Goal: Check status

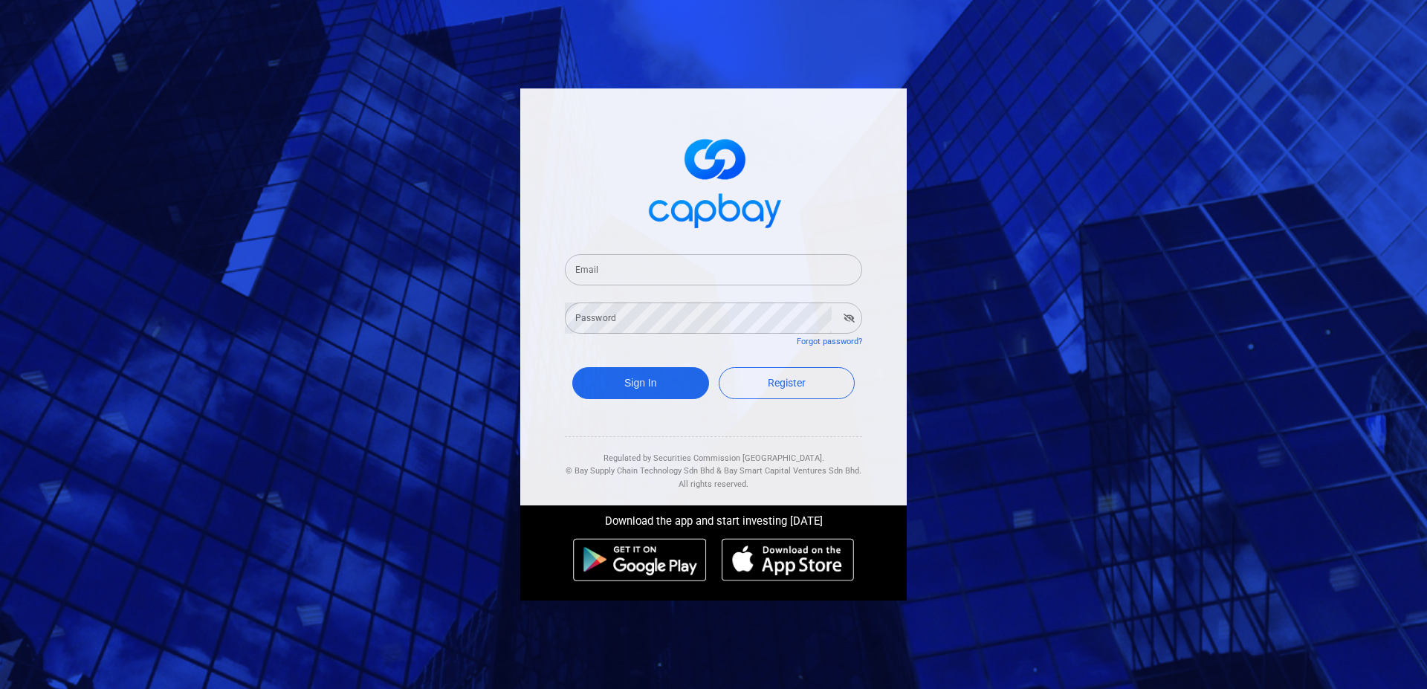
type input "[EMAIL_ADDRESS][DOMAIN_NAME]"
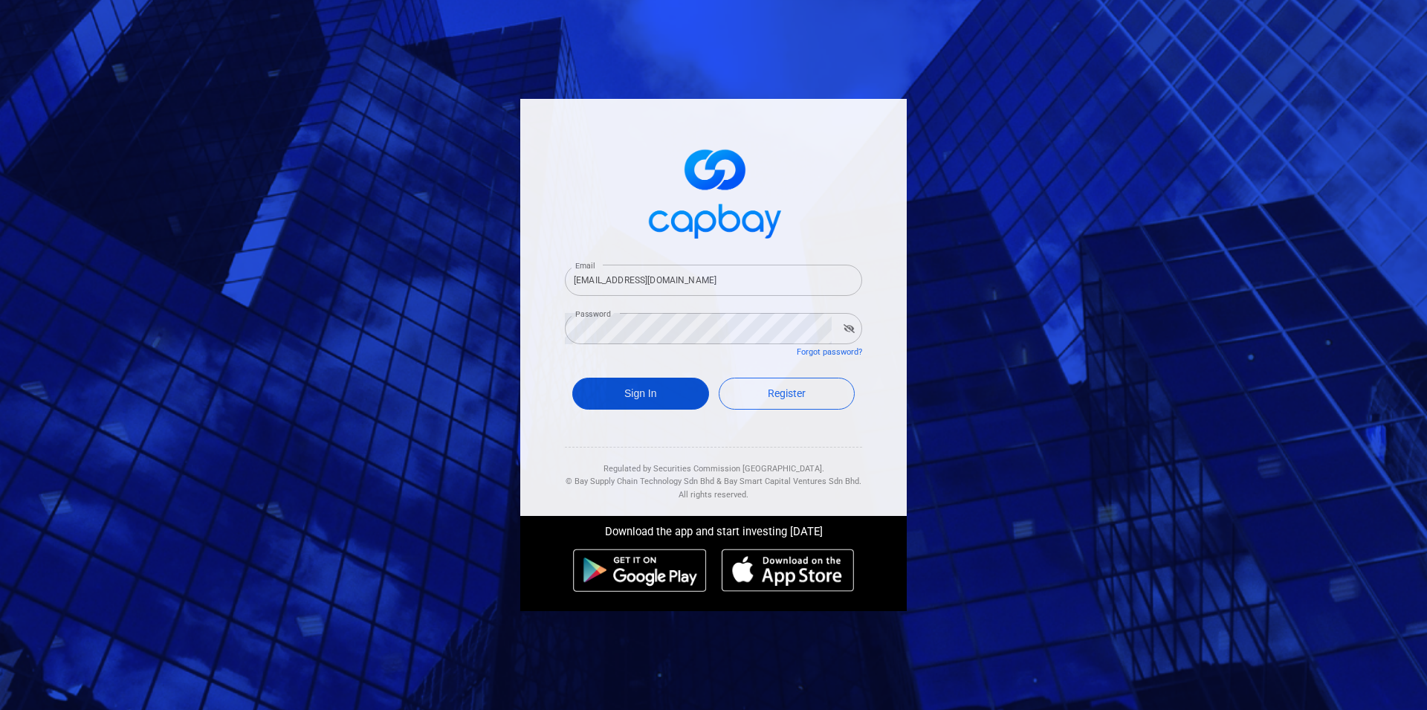
click at [650, 395] on button "Sign In" at bounding box center [640, 394] width 137 height 32
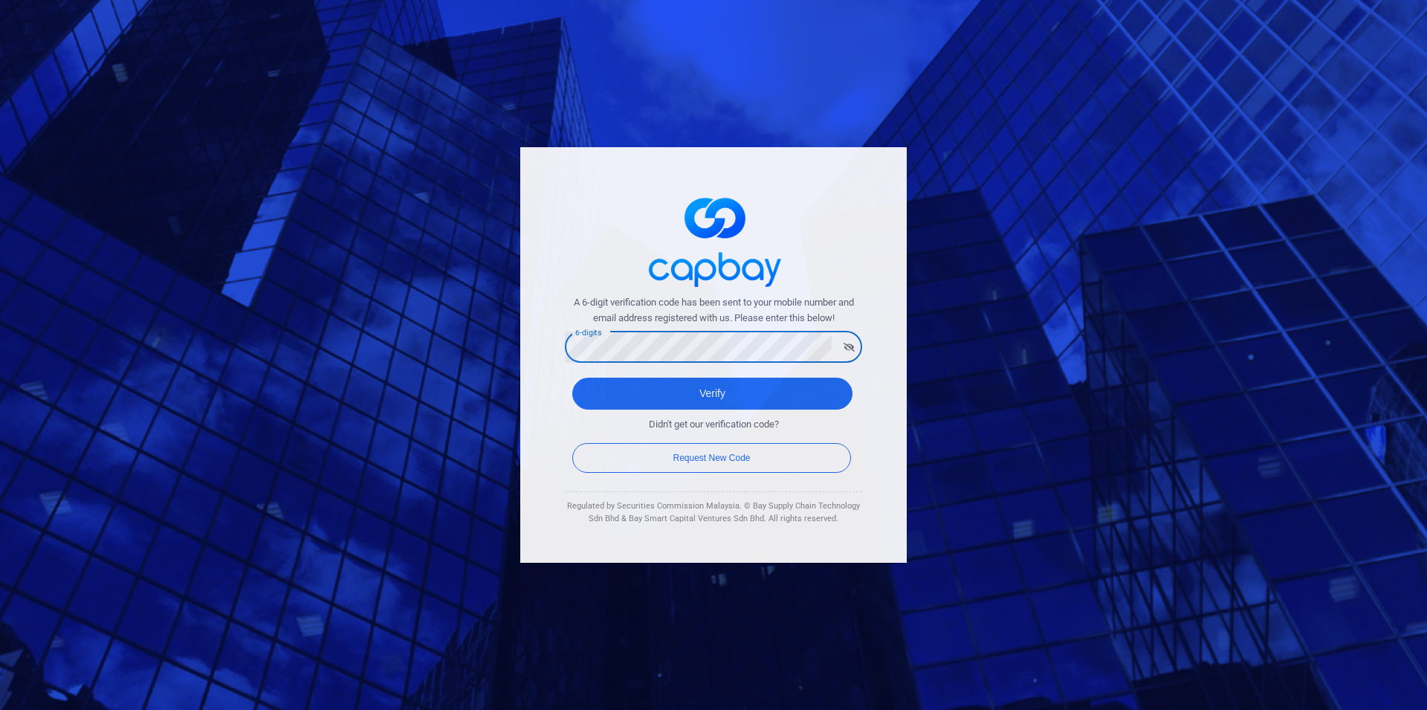
click at [572, 378] on button "Verify" at bounding box center [712, 394] width 280 height 32
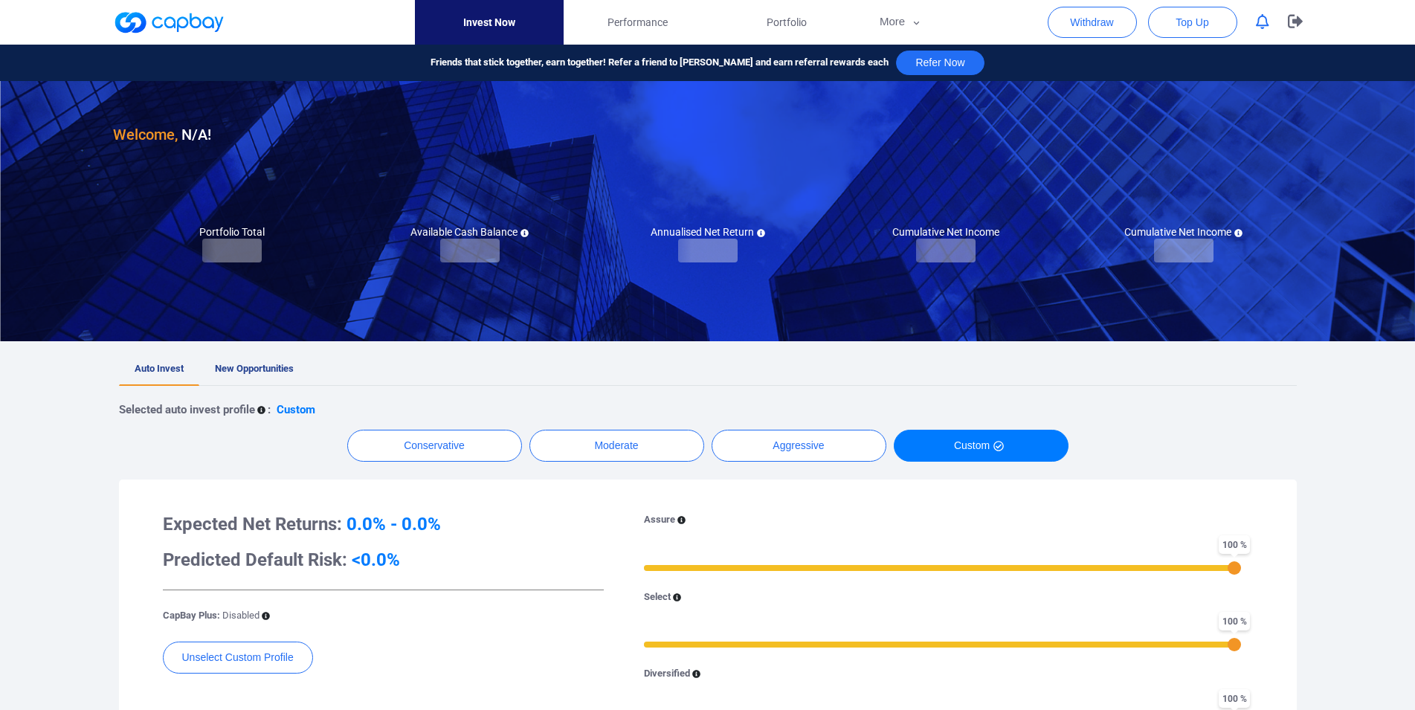
checkbox input "true"
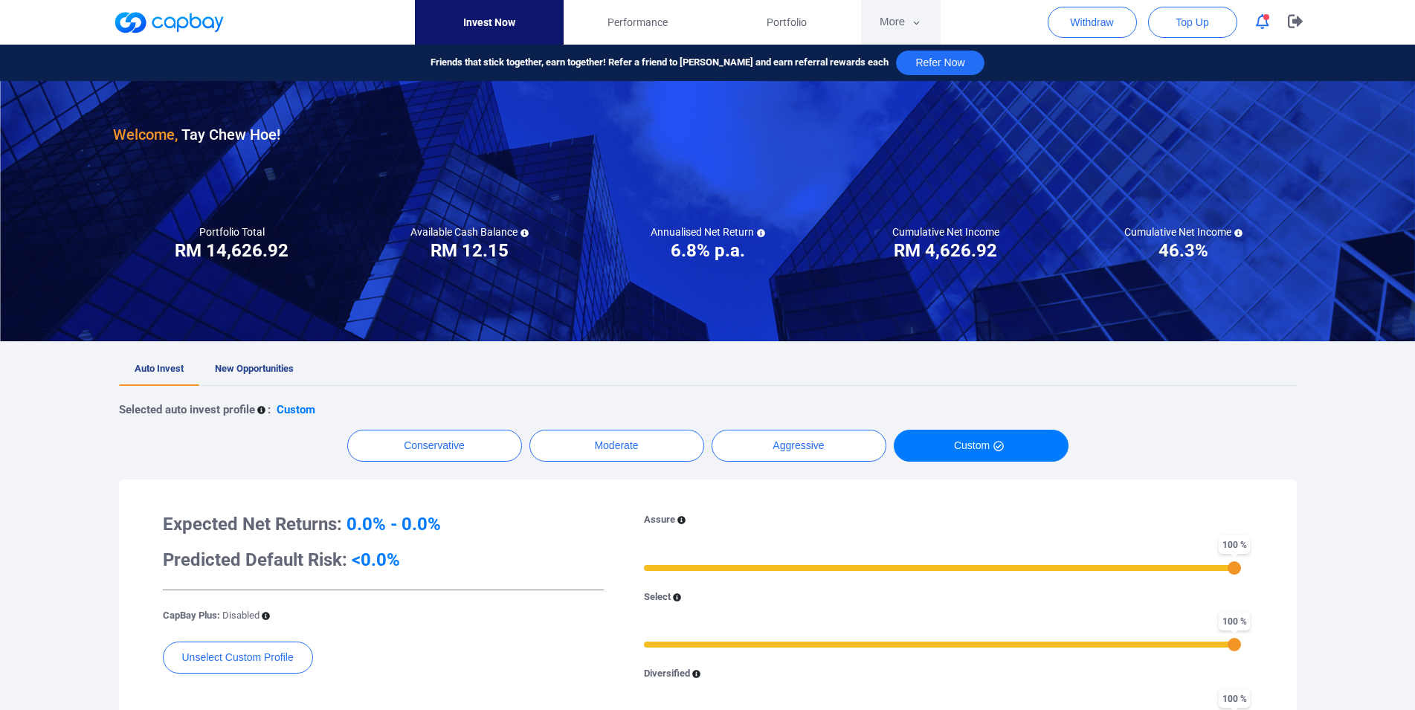
click at [908, 23] on button "More" at bounding box center [901, 22] width 80 height 45
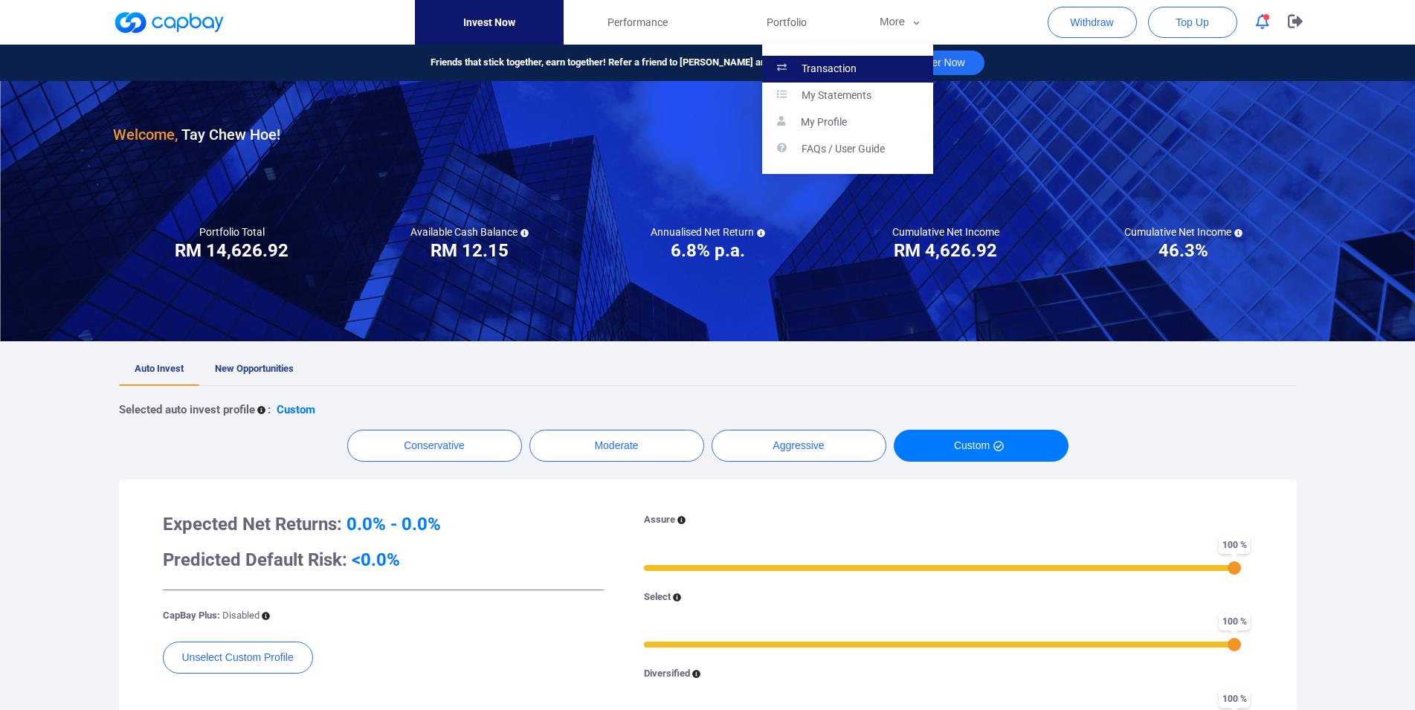
click at [870, 62] on link "Transaction" at bounding box center [847, 69] width 171 height 27
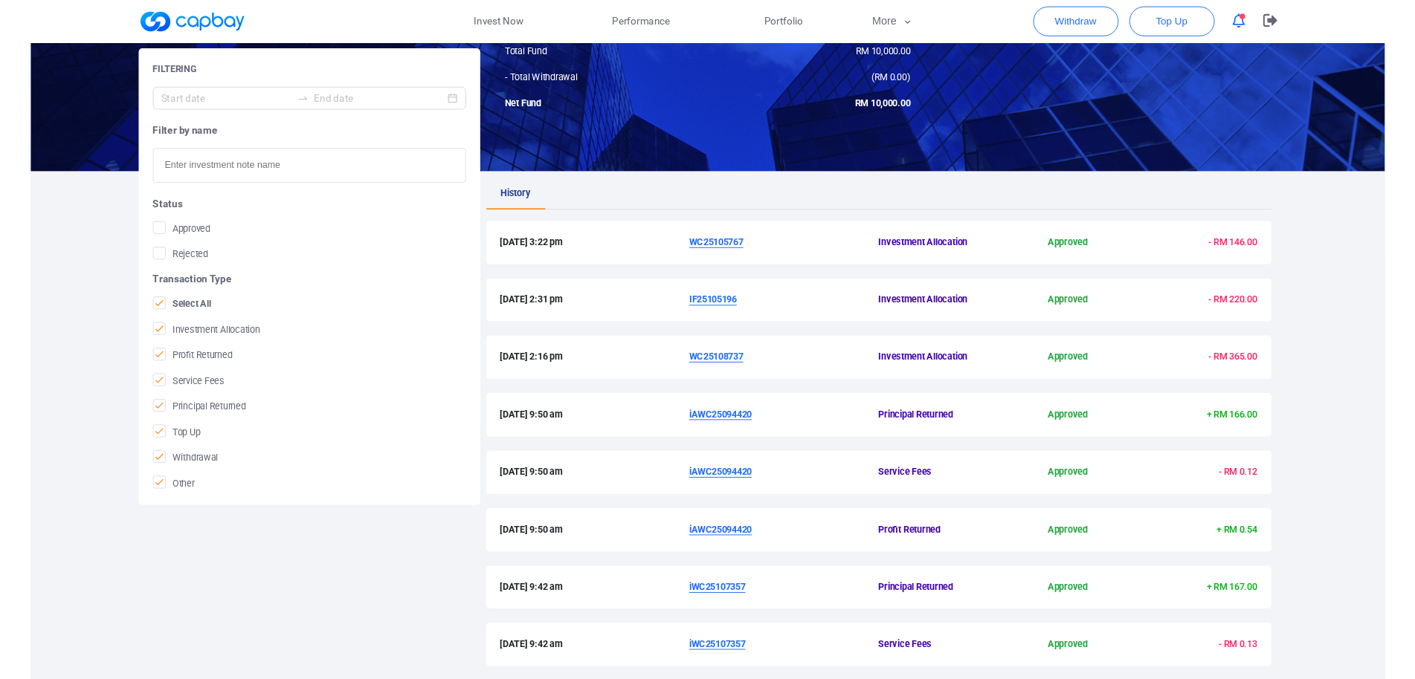
scroll to position [353, 0]
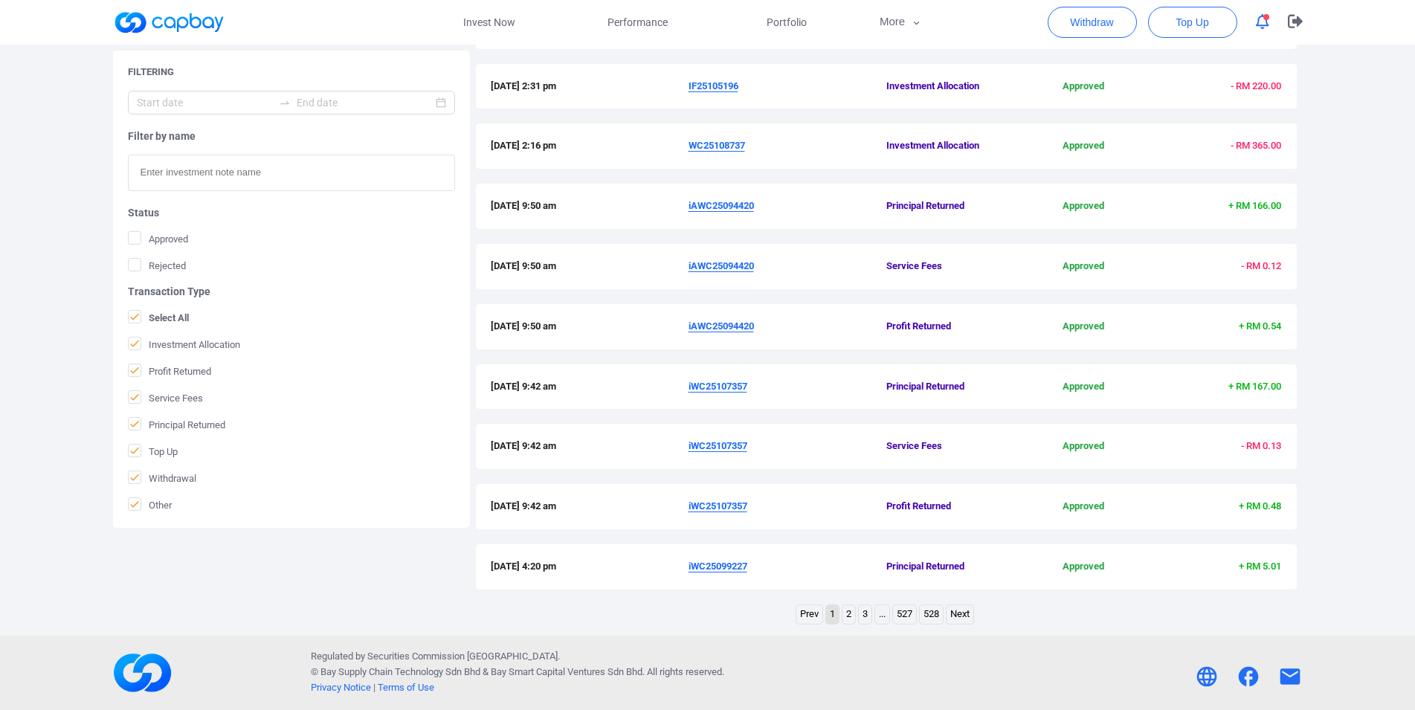
click at [711, 505] on u "iWC25107357" at bounding box center [717, 505] width 59 height 11
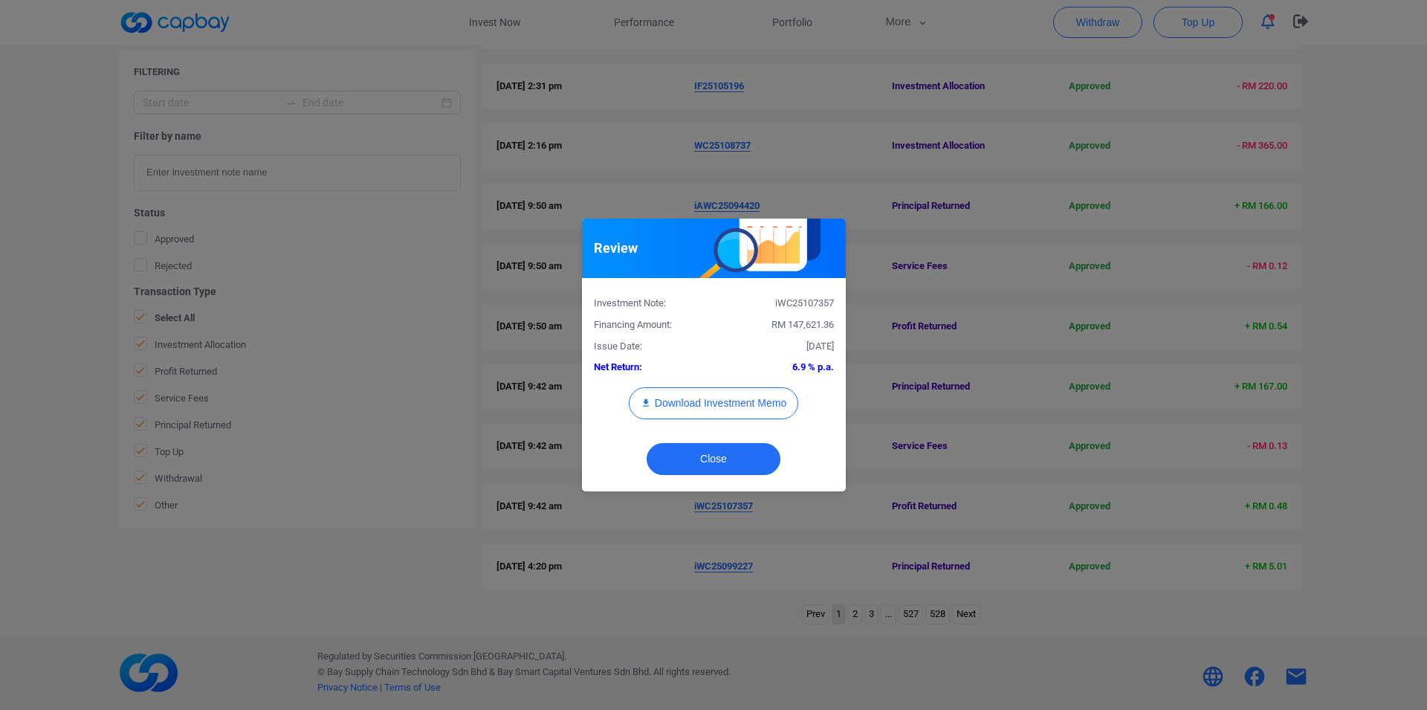
click at [813, 308] on div "iWC25107357" at bounding box center [780, 304] width 132 height 16
copy div "iWC25107357"
click at [0, 408] on div "Review Investment Note: iWC25107357 Financing Amount: RM 147,621.36 Issue Date:…" at bounding box center [713, 355] width 1427 height 710
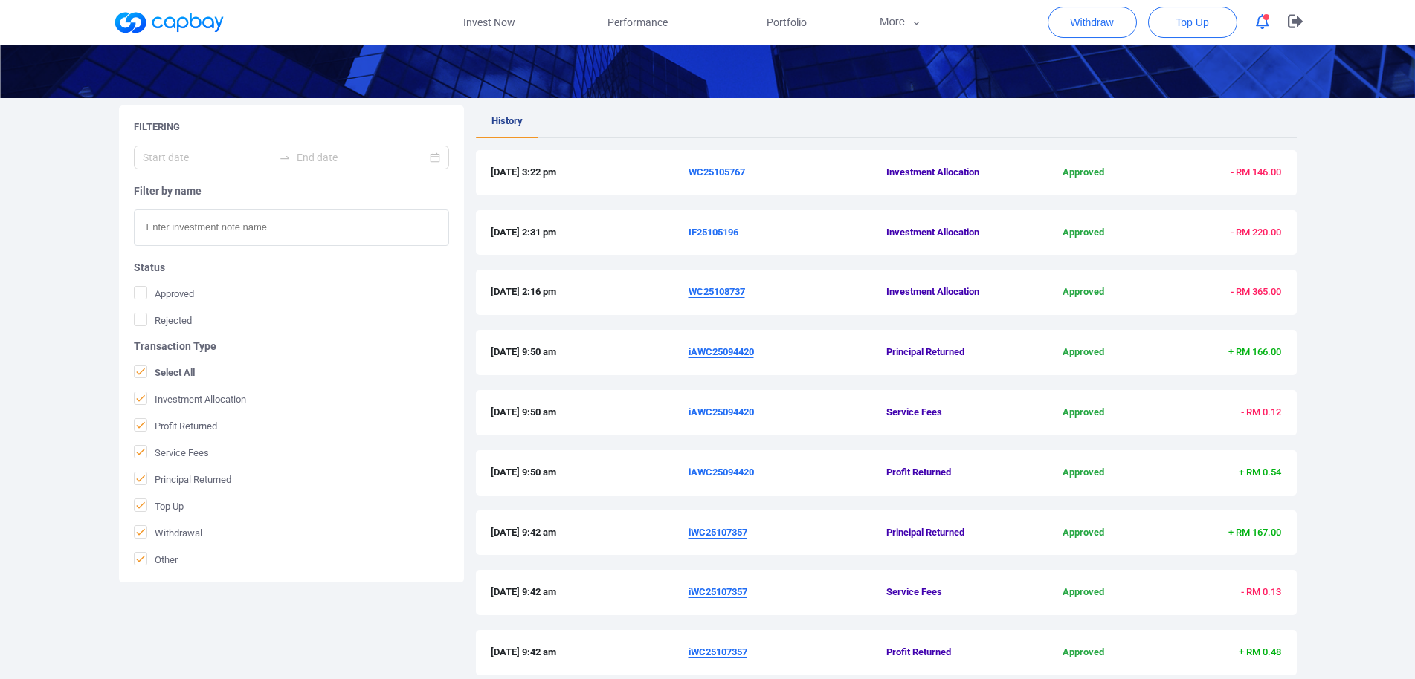
scroll to position [201, 0]
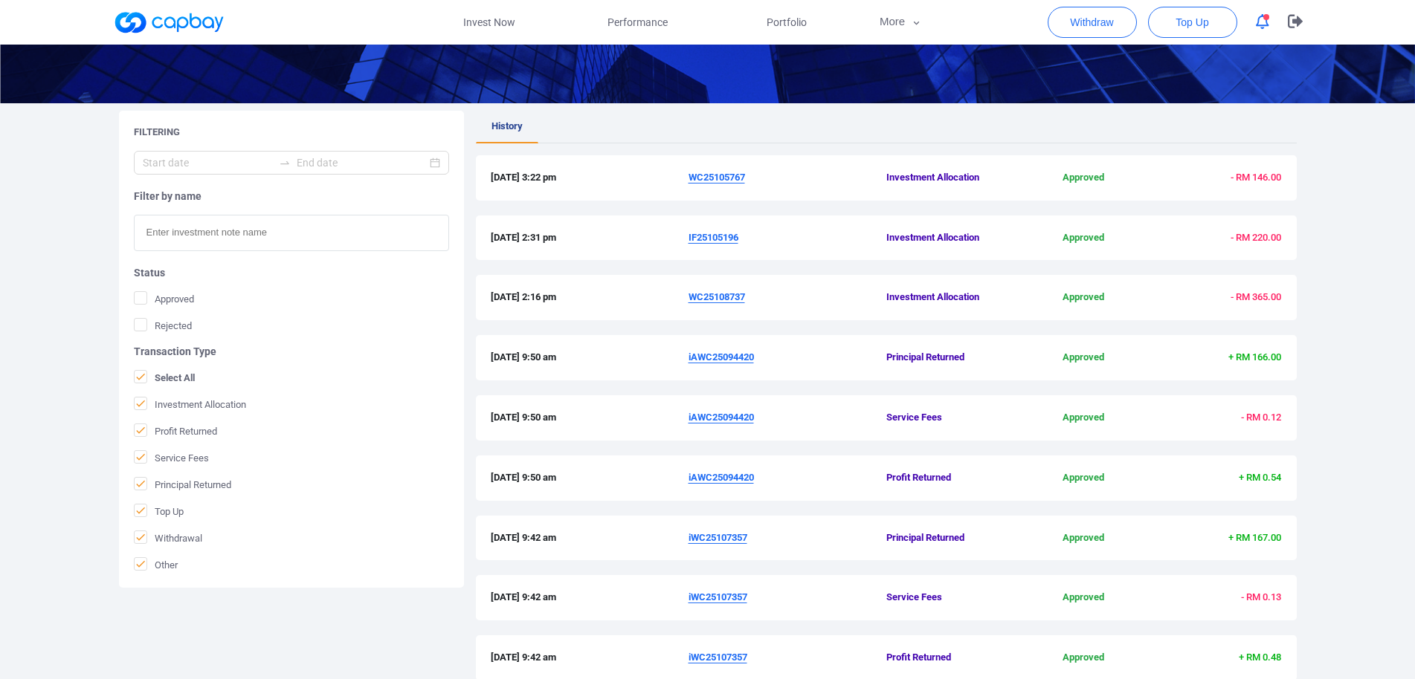
drag, startPoint x: 686, startPoint y: 361, endPoint x: 757, endPoint y: 365, distance: 71.5
click at [757, 365] on div "[DATE] 9:50 am iAWC25094420 Principal Returned Approved + RM 166.00" at bounding box center [886, 358] width 791 height 16
copy div "iAWC25094420"
click at [0, 488] on div "Welcome, Tay Chew Hoe ! Total Fund RM 10,000.00 - Total Withdrawal ( RM 0.00 ) …" at bounding box center [707, 315] width 1415 height 944
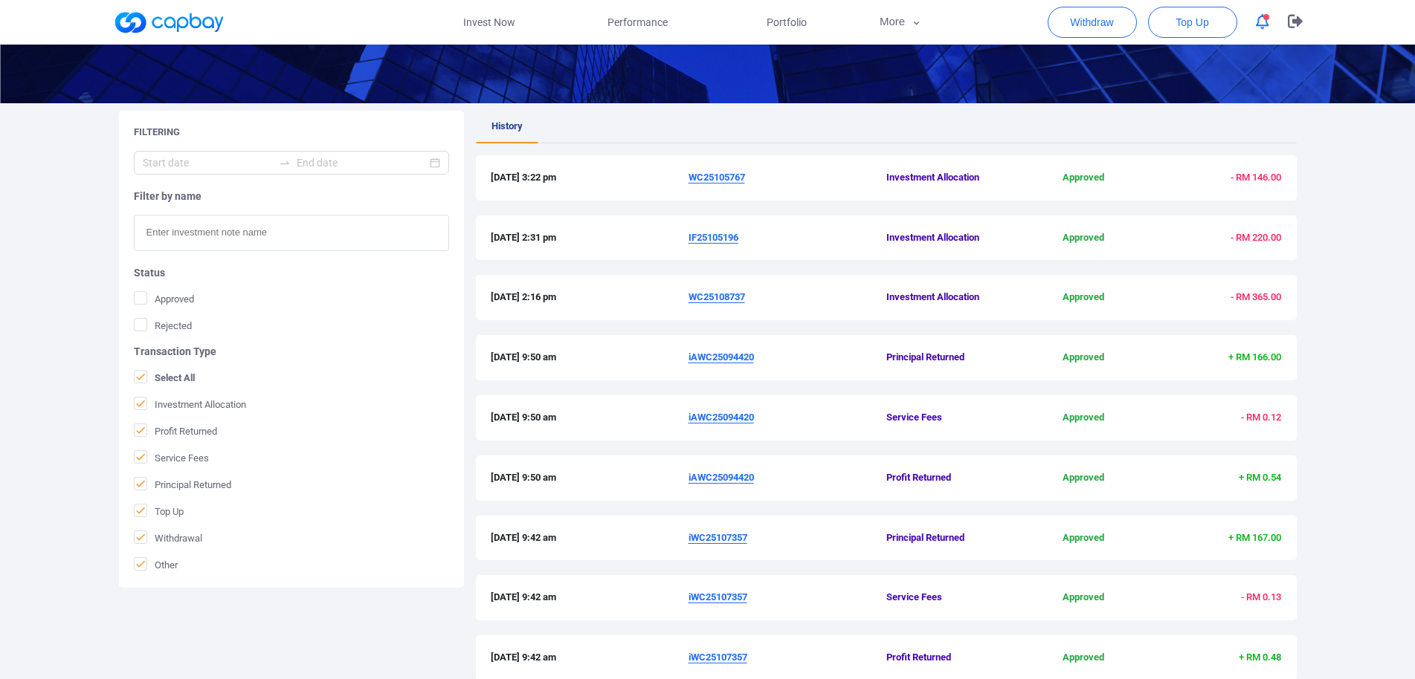
click at [727, 297] on u "WC25108737" at bounding box center [716, 296] width 56 height 11
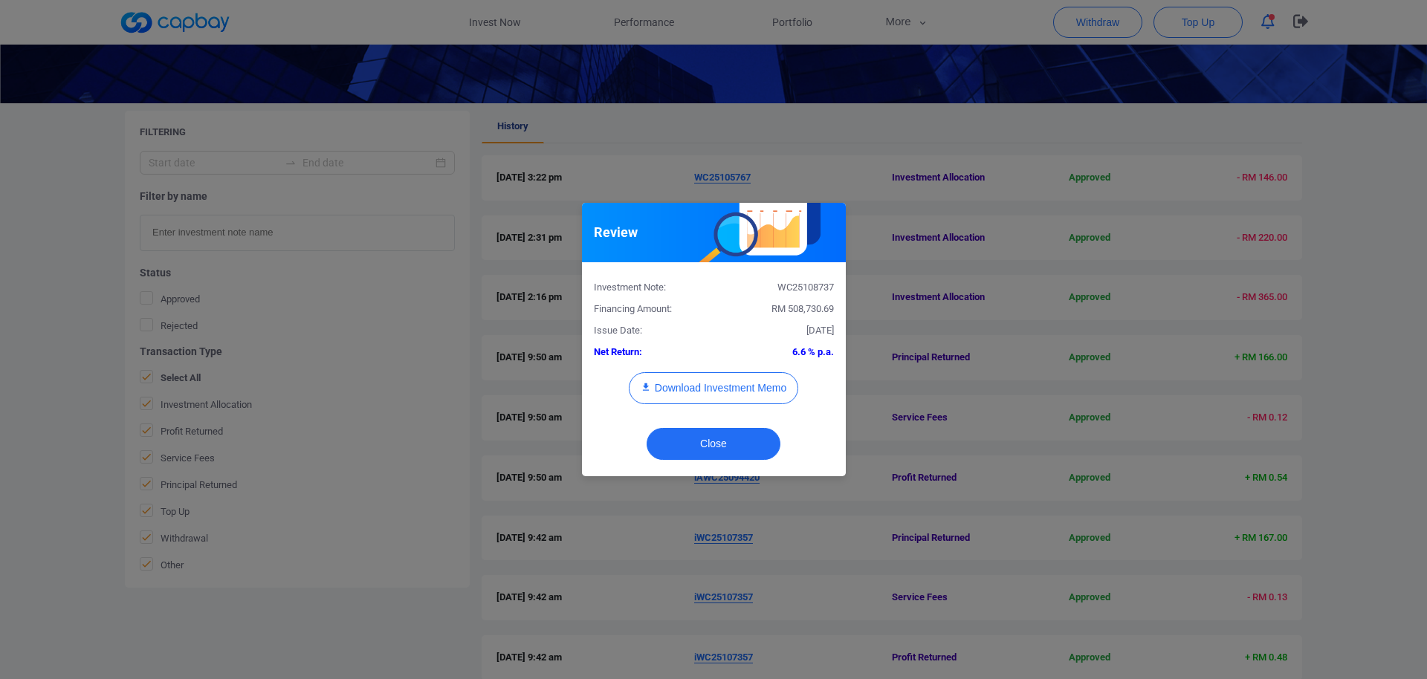
click at [794, 287] on div "WC25108737" at bounding box center [780, 288] width 132 height 16
click at [795, 287] on div "WC25108737" at bounding box center [780, 288] width 132 height 16
copy div "WC25108737"
click at [731, 404] on div "Download Investment Memo" at bounding box center [714, 395] width 262 height 47
click at [734, 388] on button "Download Investment Memo" at bounding box center [713, 388] width 169 height 32
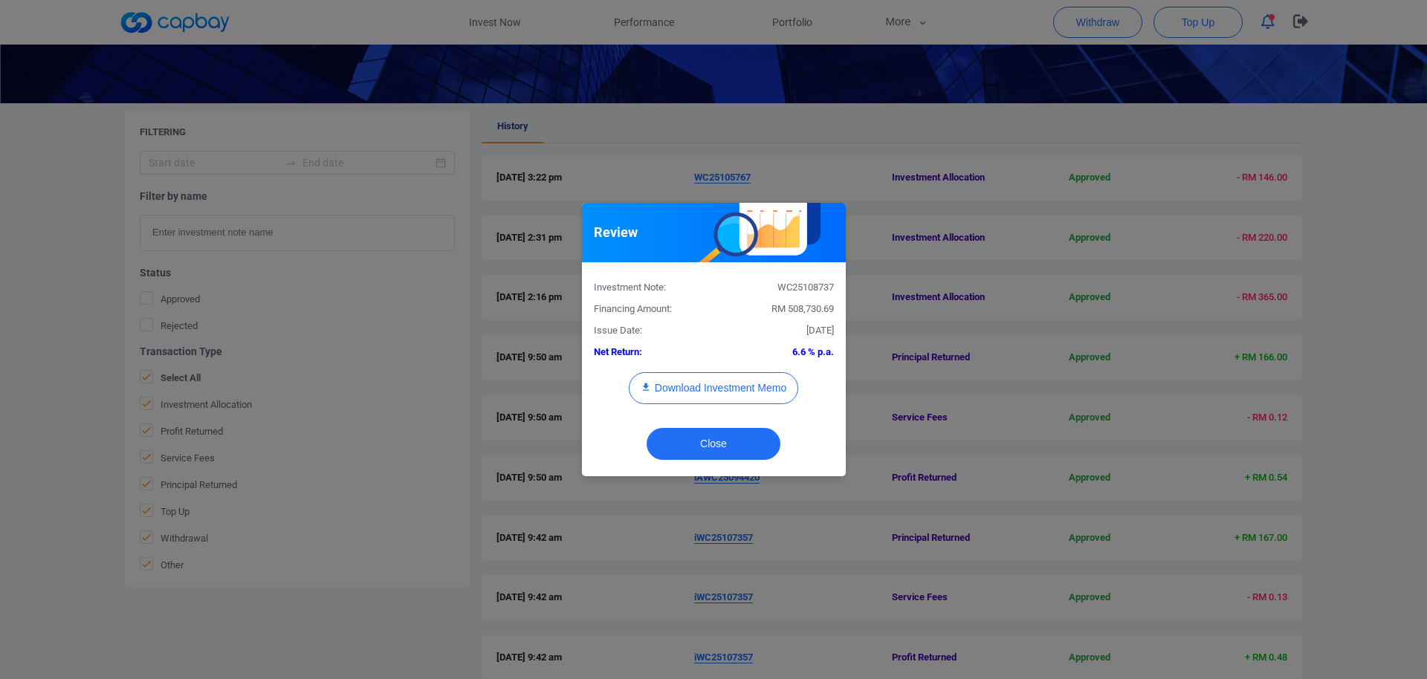
click at [1018, 371] on div "Review Investment Note: WC25108737 Financing Amount: RM 508,730.69 Issue Date: …" at bounding box center [713, 339] width 1427 height 679
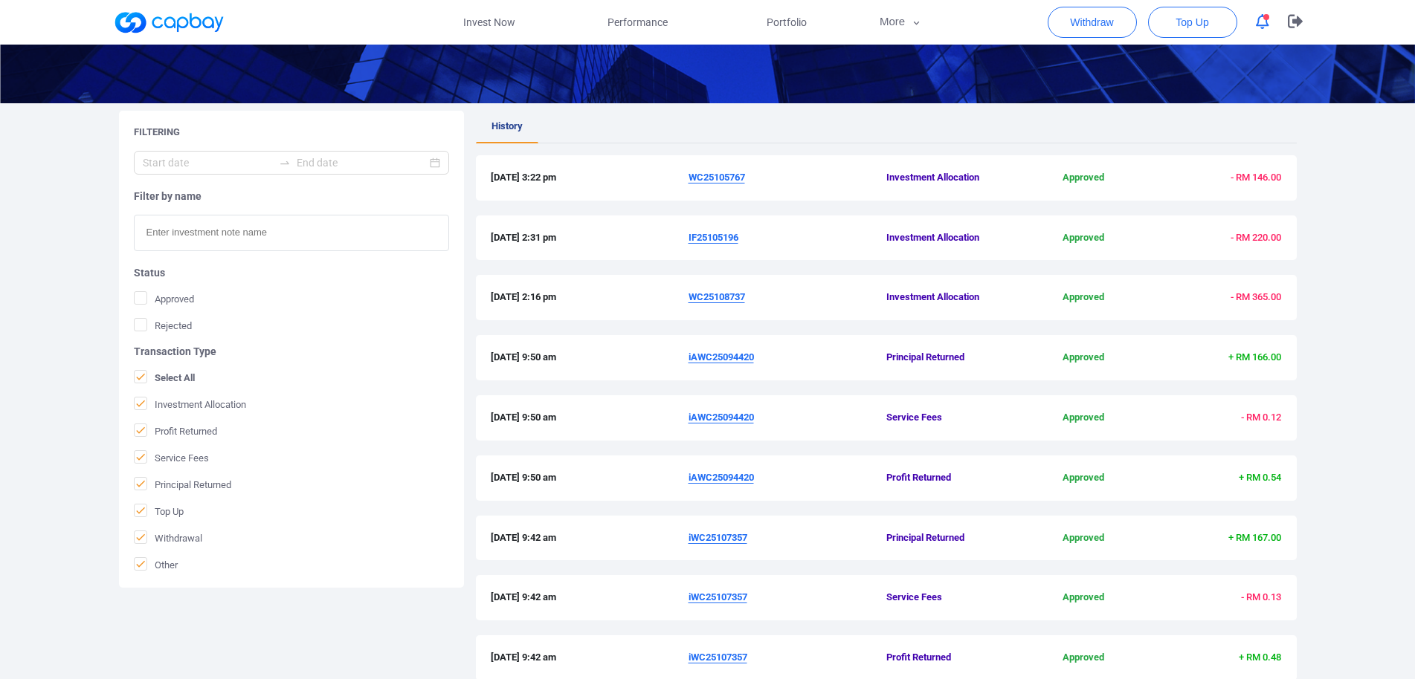
click at [709, 237] on u "IF25105196" at bounding box center [713, 237] width 50 height 11
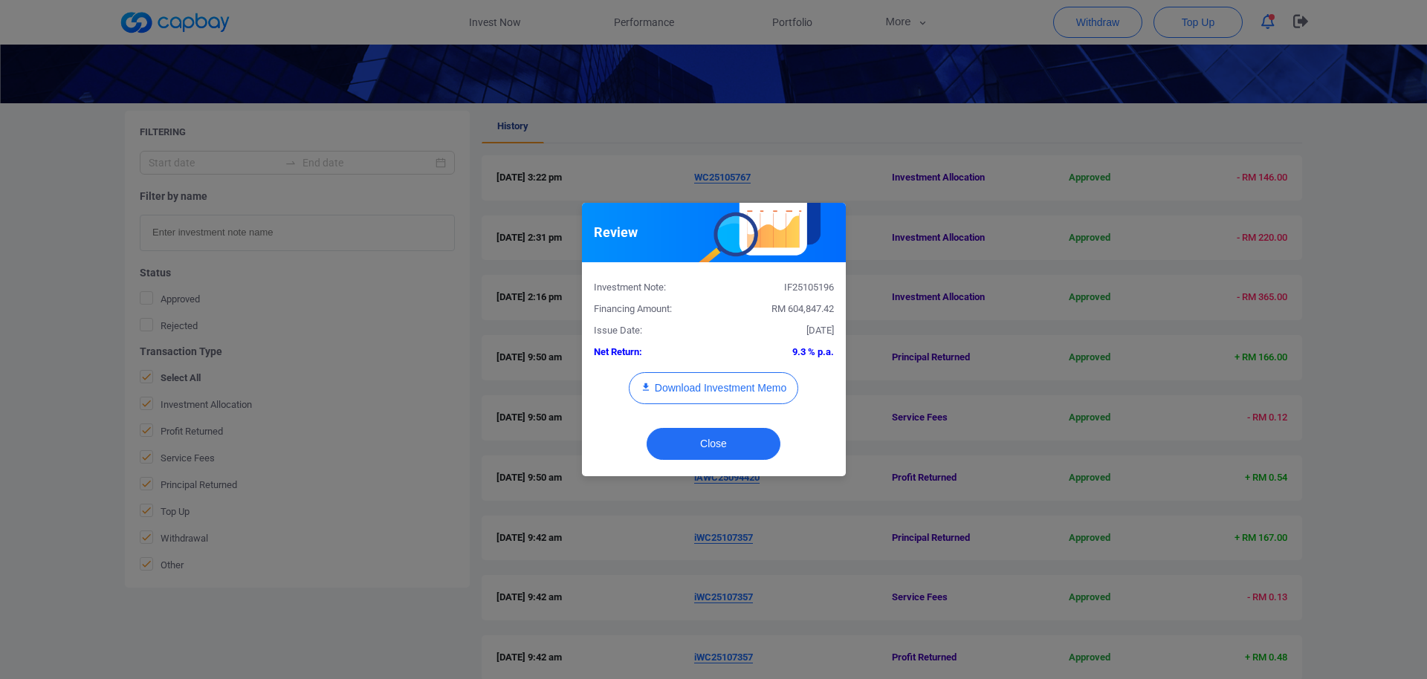
click at [804, 286] on div "IF25105196" at bounding box center [780, 288] width 132 height 16
copy div "IF25105196"
click at [721, 387] on button "Download Investment Memo" at bounding box center [713, 388] width 169 height 32
click at [940, 205] on div "Review Investment Note: IF25105196 Financing Amount: RM 604,847.42 Issue Date: …" at bounding box center [713, 339] width 1427 height 679
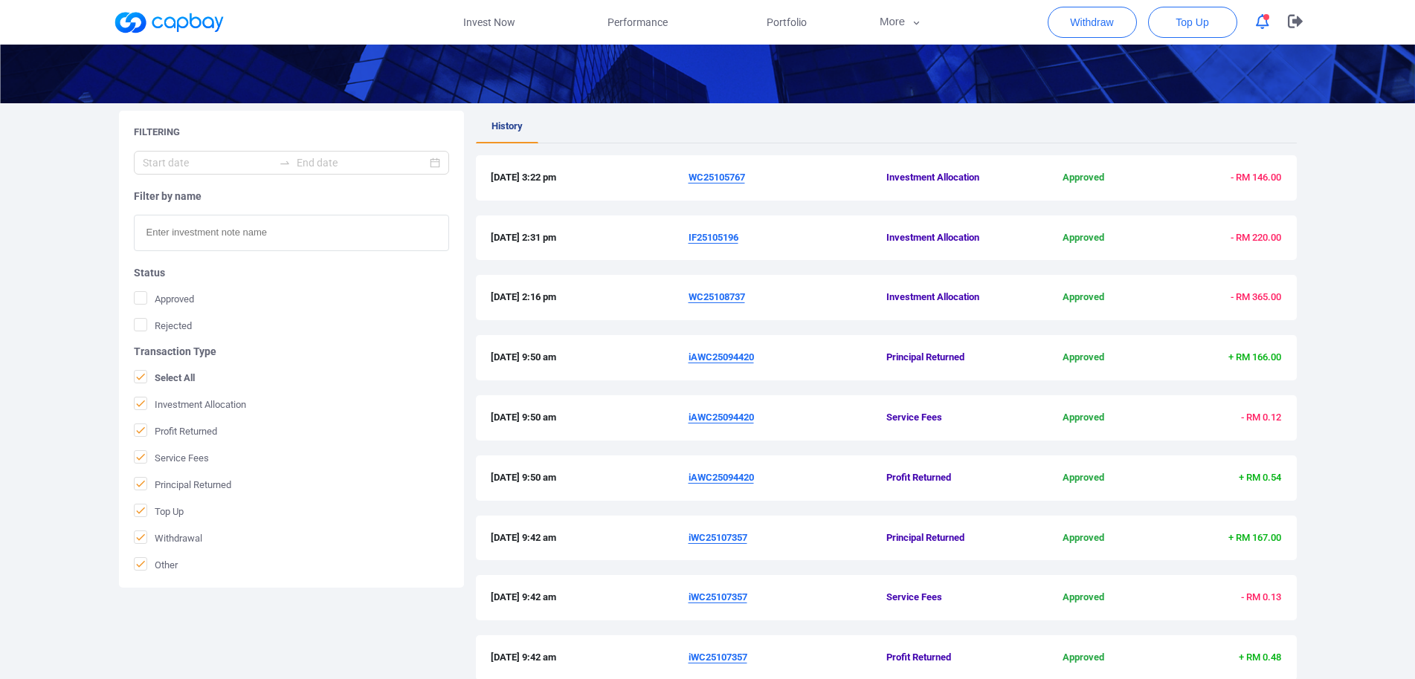
click at [727, 180] on u "WC25105767" at bounding box center [716, 177] width 56 height 11
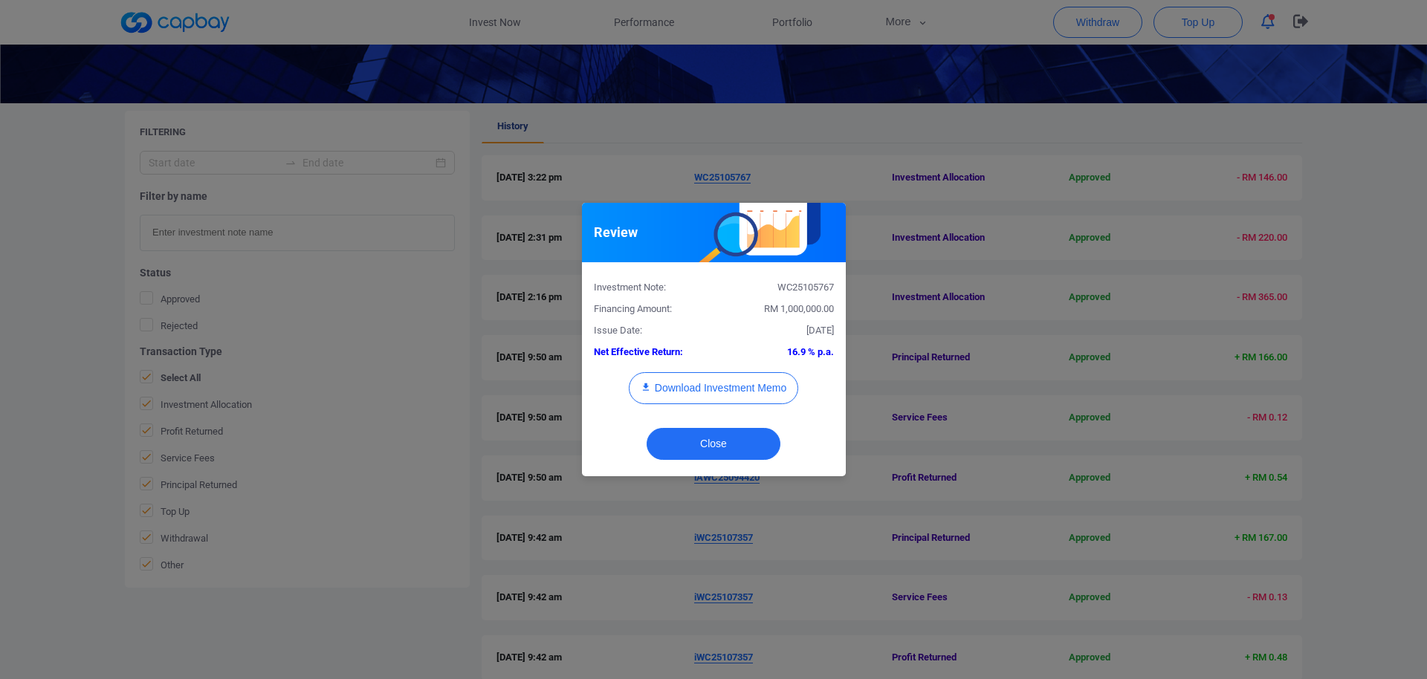
click at [798, 288] on div "WC25105767" at bounding box center [780, 288] width 132 height 16
copy div "WC25105767"
click at [728, 384] on button "Download Investment Memo" at bounding box center [713, 388] width 169 height 32
drag, startPoint x: 487, startPoint y: 13, endPoint x: 494, endPoint y: 36, distance: 23.3
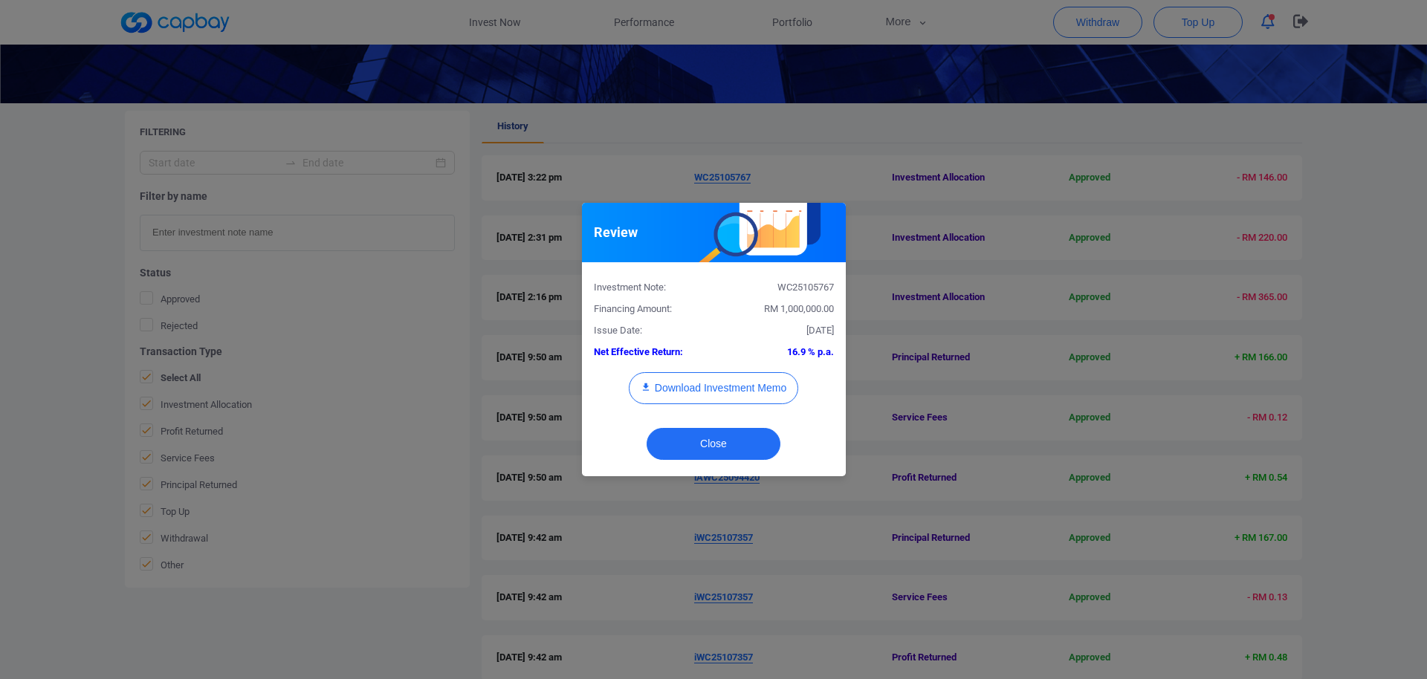
click at [487, 14] on div "Review Investment Note: WC25105767 Financing Amount: RM 1,000,000.00 Issue Date…" at bounding box center [713, 339] width 1427 height 679
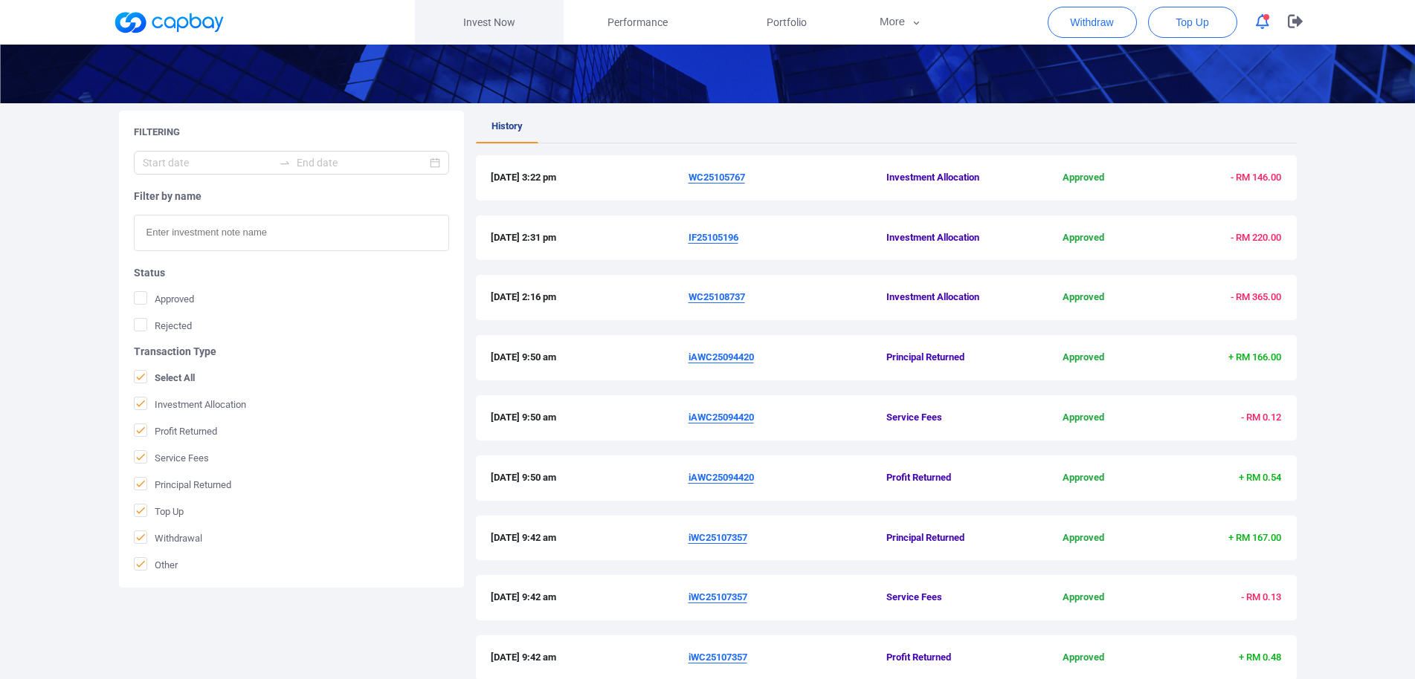
click at [517, 26] on link "Invest Now" at bounding box center [489, 22] width 149 height 45
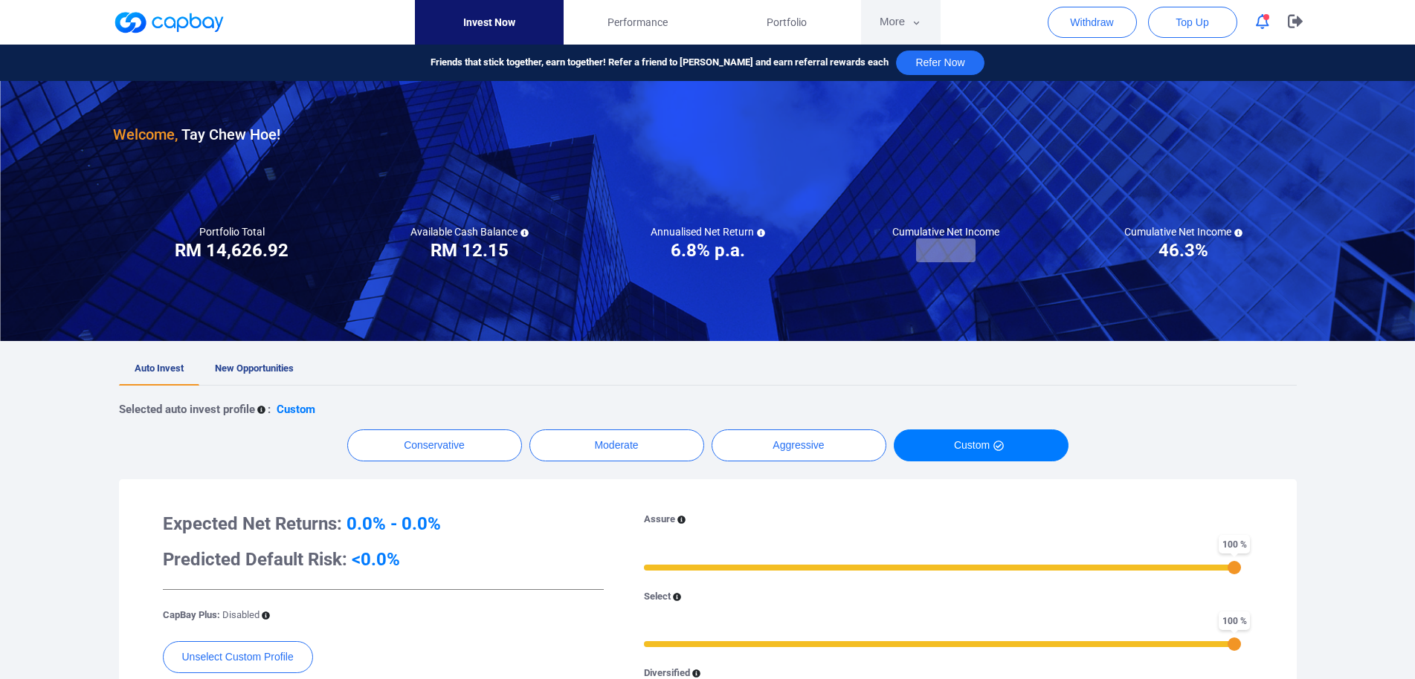
click at [896, 19] on button "More" at bounding box center [901, 22] width 80 height 45
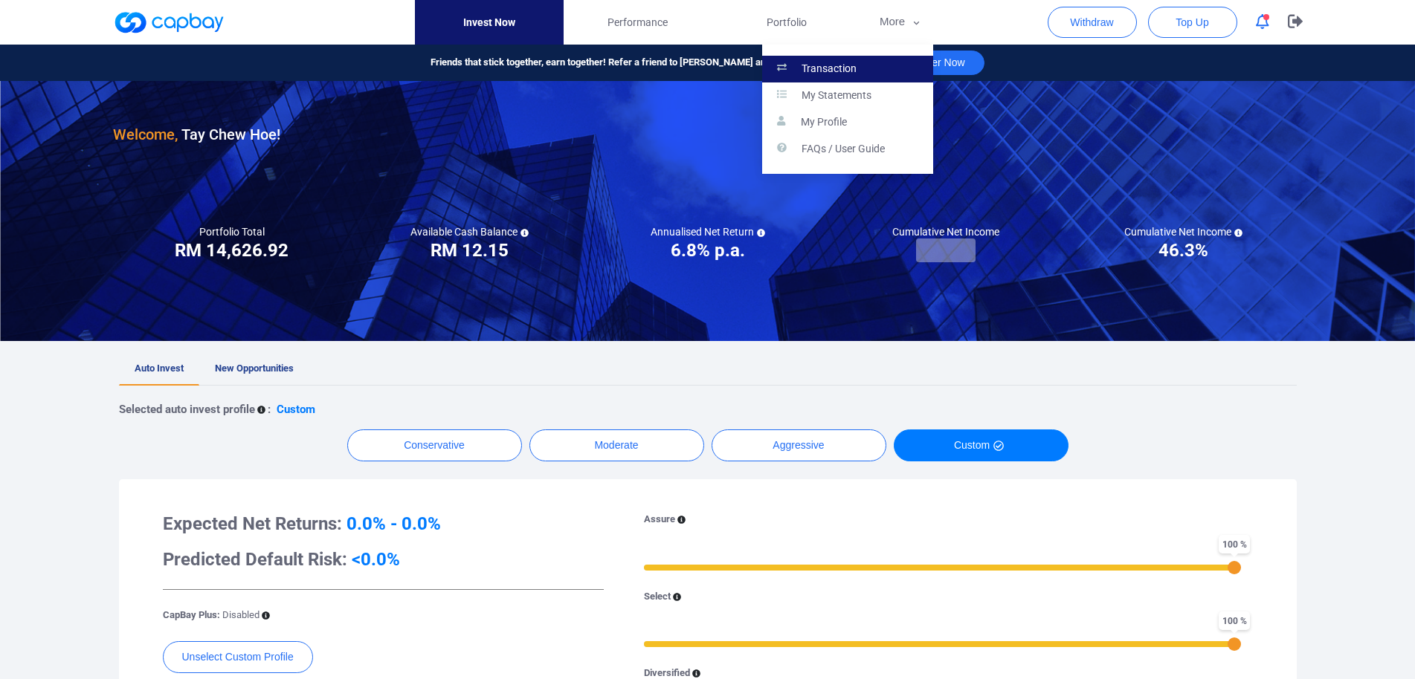
click at [830, 70] on p "Transaction" at bounding box center [828, 68] width 55 height 13
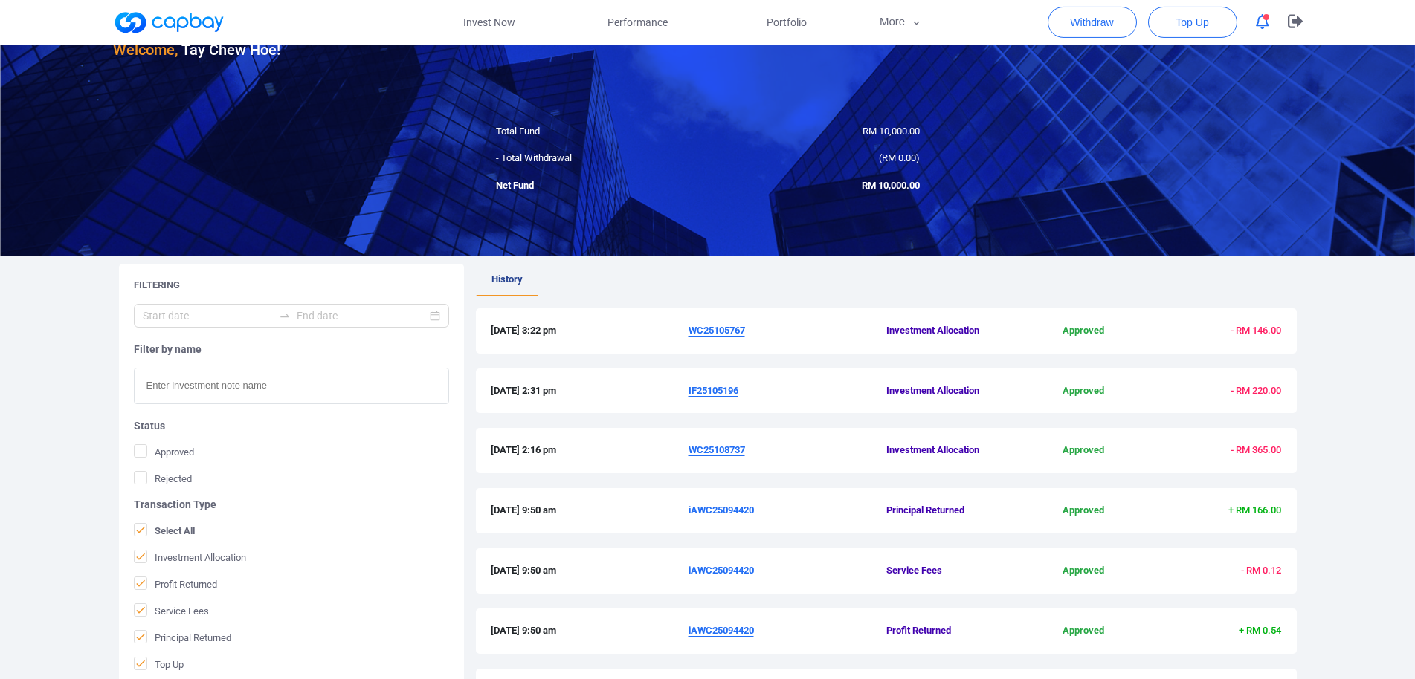
scroll to position [76, 0]
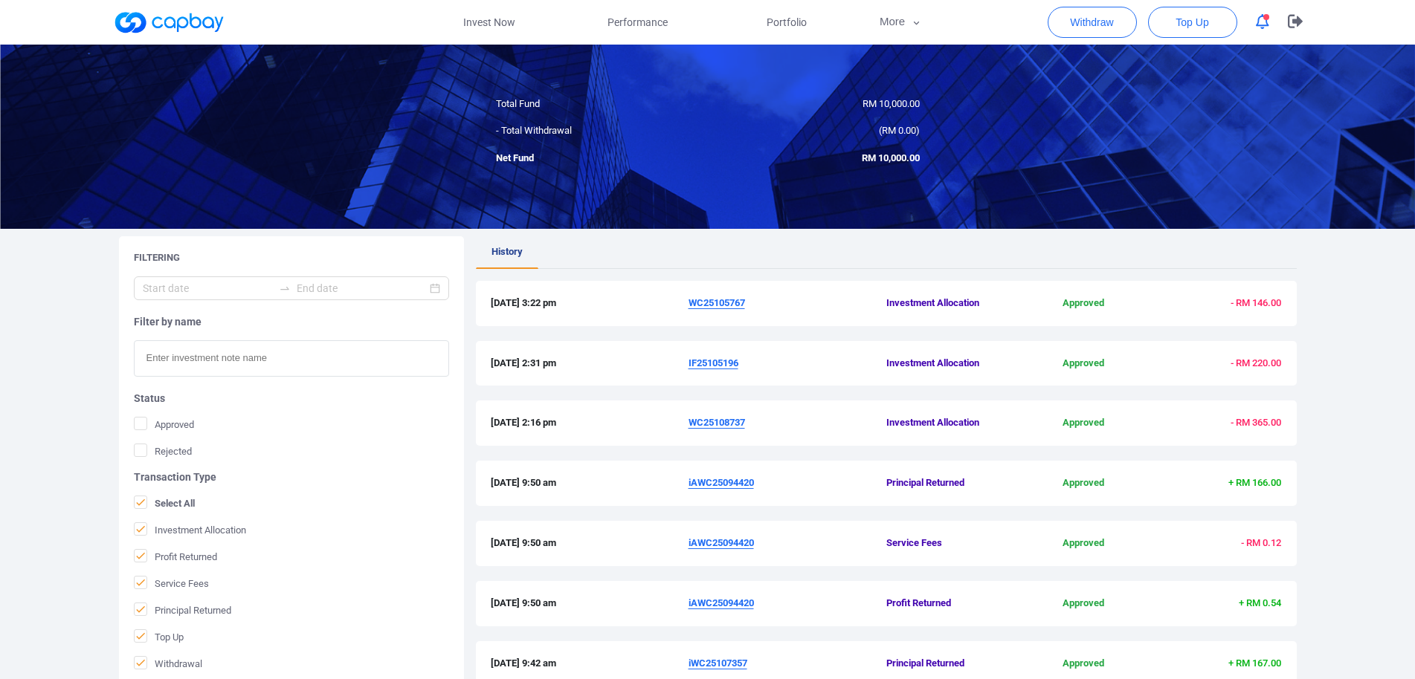
drag, startPoint x: 681, startPoint y: 486, endPoint x: 756, endPoint y: 488, distance: 75.1
click at [756, 488] on div "[DATE] 9:50 am iAWC25094420 Principal Returned Approved + RM 166.00" at bounding box center [886, 484] width 791 height 16
copy div "iAWC25094420"
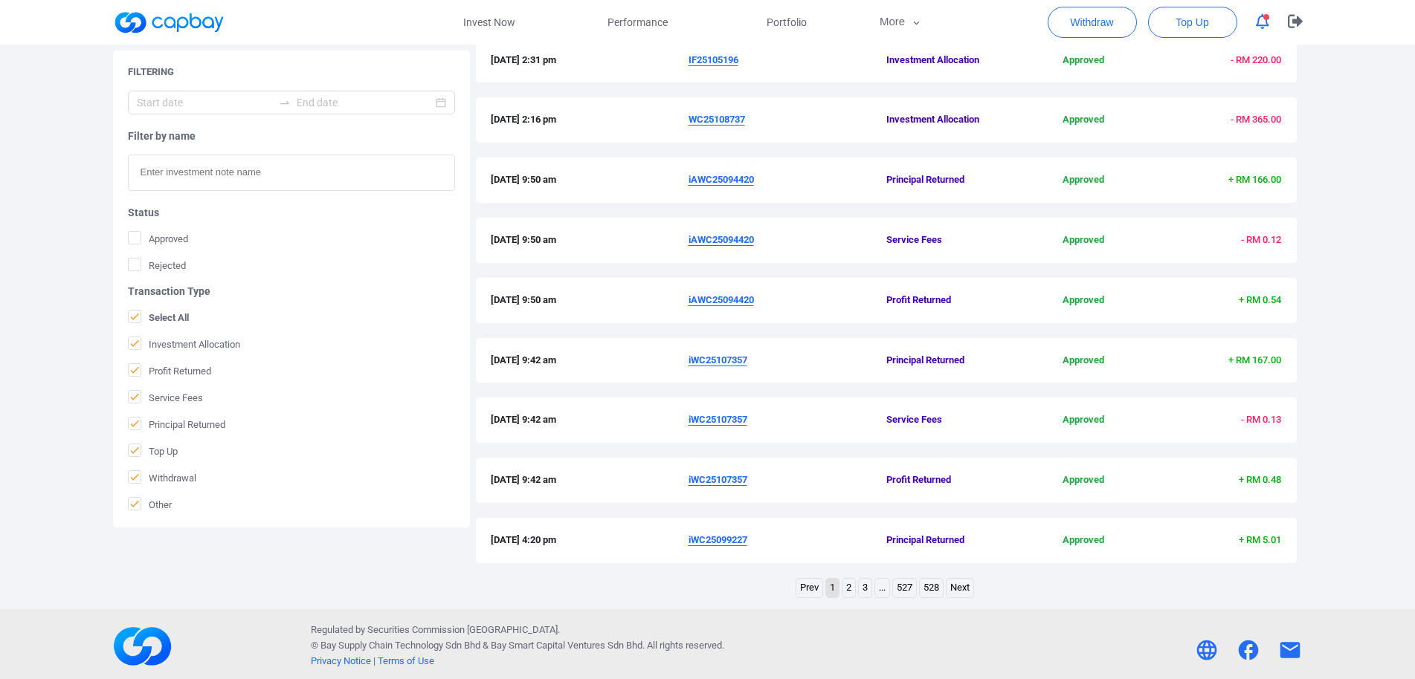
drag, startPoint x: 696, startPoint y: 364, endPoint x: 749, endPoint y: 368, distance: 52.9
click at [749, 368] on div "[DATE] 9:42 am iWC25107357 Principal Returned Approved + RM 167.00" at bounding box center [886, 361] width 791 height 16
copy div "iWC25107357"
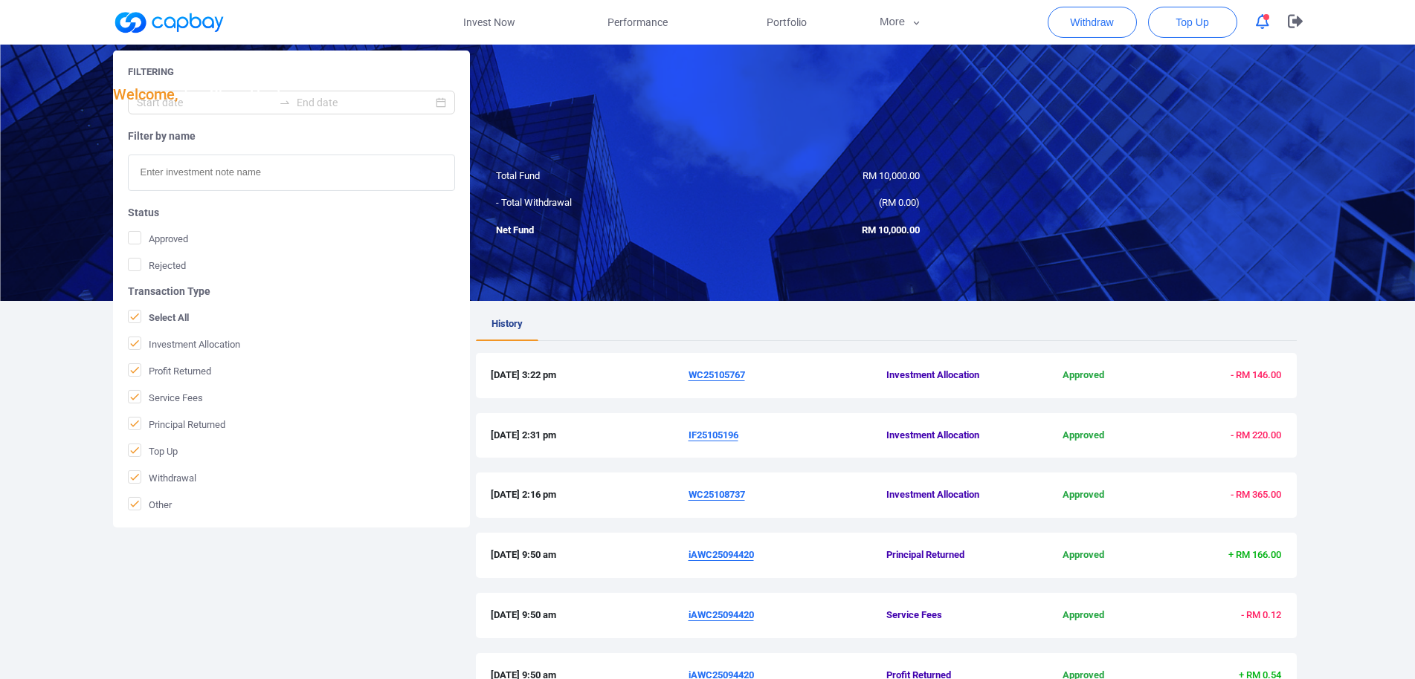
scroll to position [0, 0]
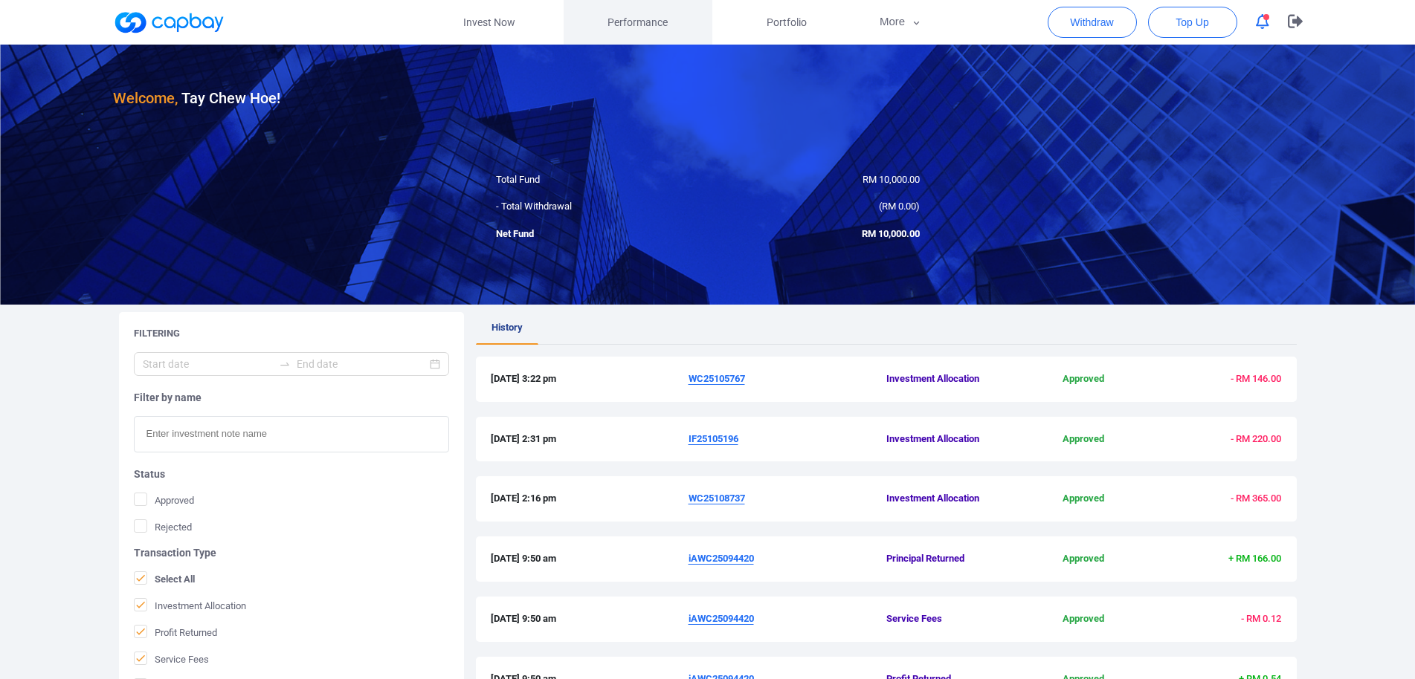
click at [659, 32] on link "Performance" at bounding box center [637, 22] width 149 height 45
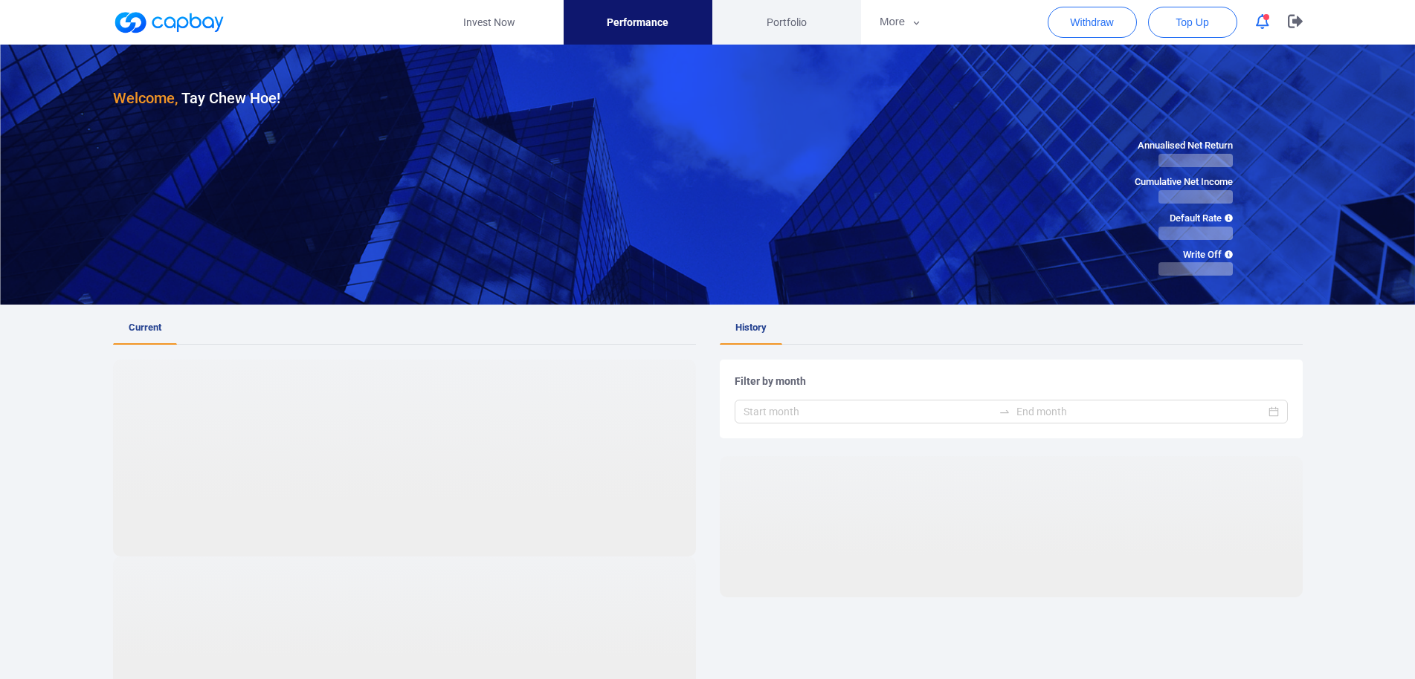
click at [782, 25] on span "Portfolio" at bounding box center [786, 22] width 40 height 16
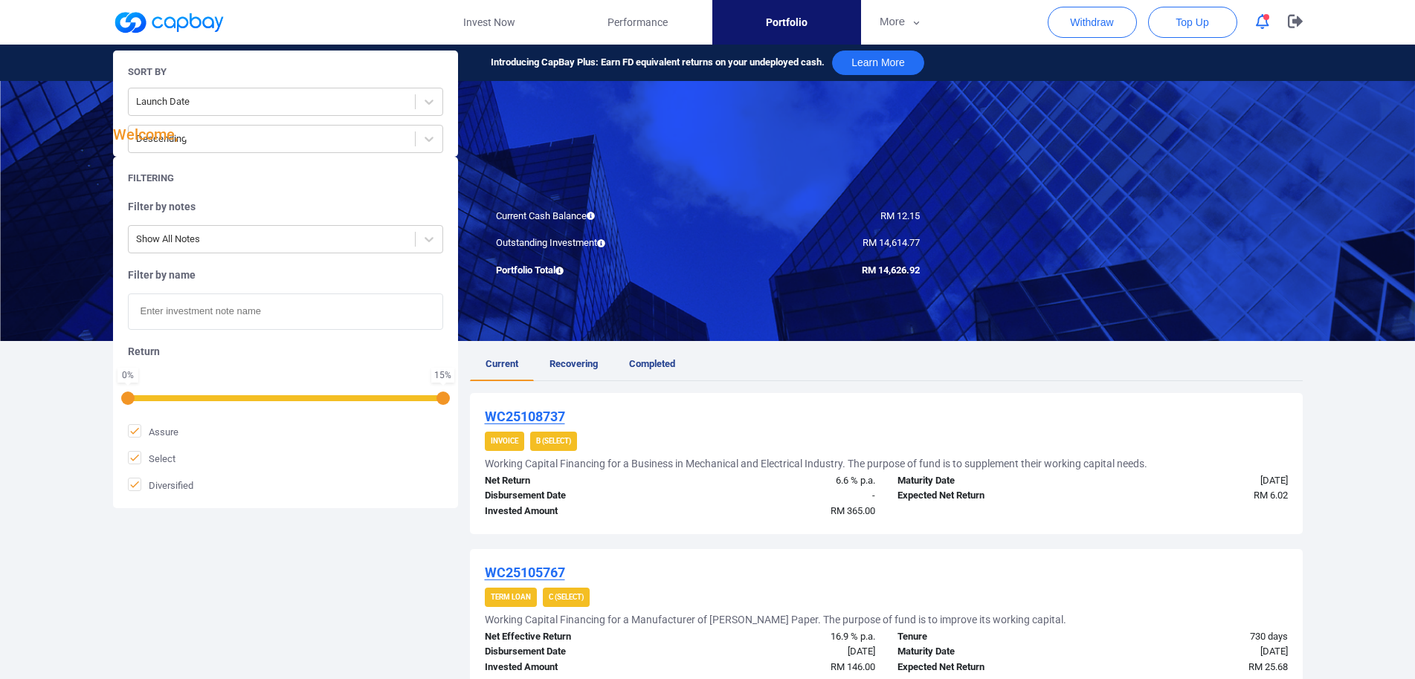
scroll to position [433, 0]
